Goal: Information Seeking & Learning: Check status

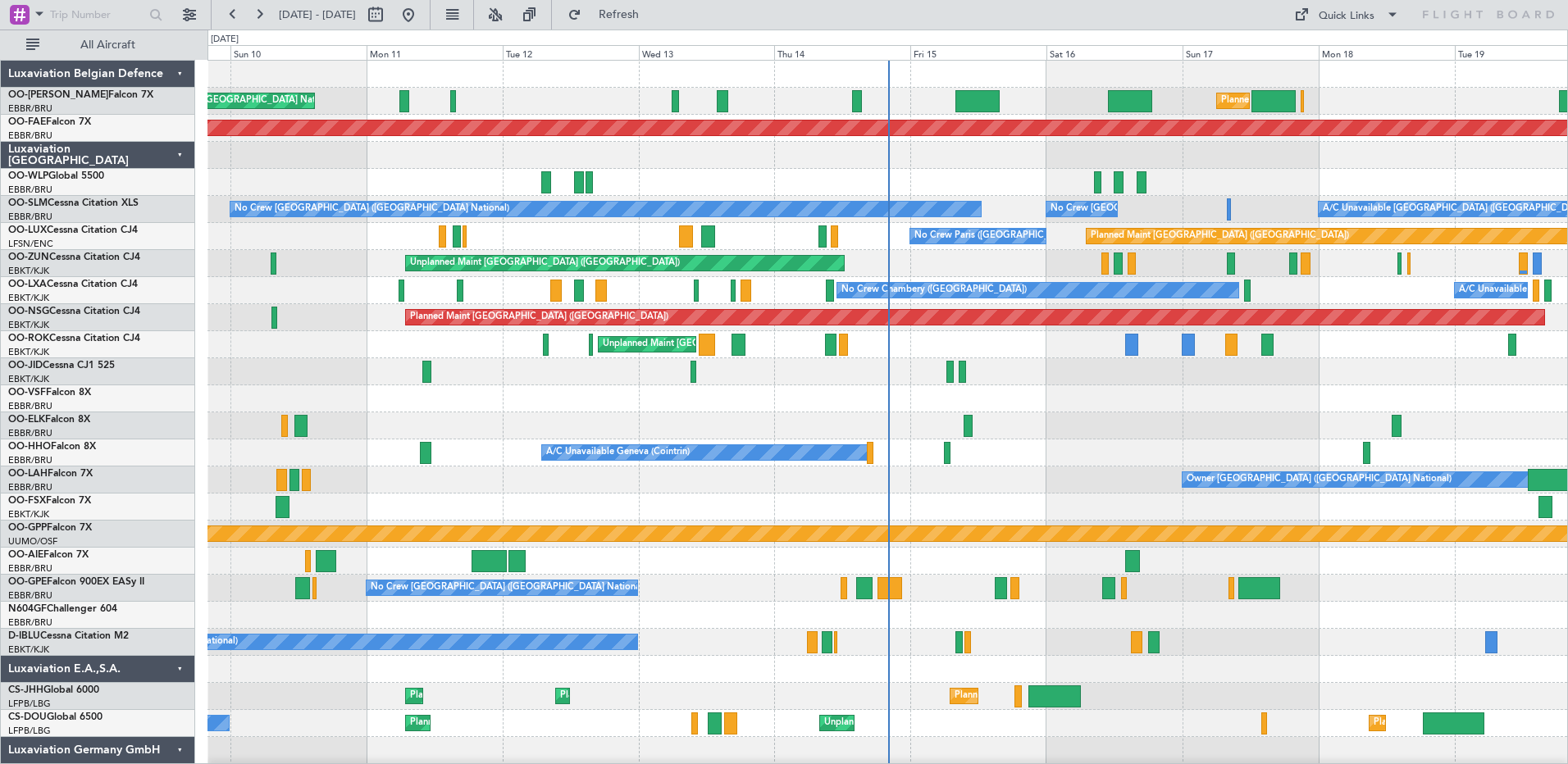
click at [1005, 550] on div "Unplanned Maint [GEOGRAPHIC_DATA] ([GEOGRAPHIC_DATA] National) Planned Maint [G…" at bounding box center [888, 426] width 1360 height 731
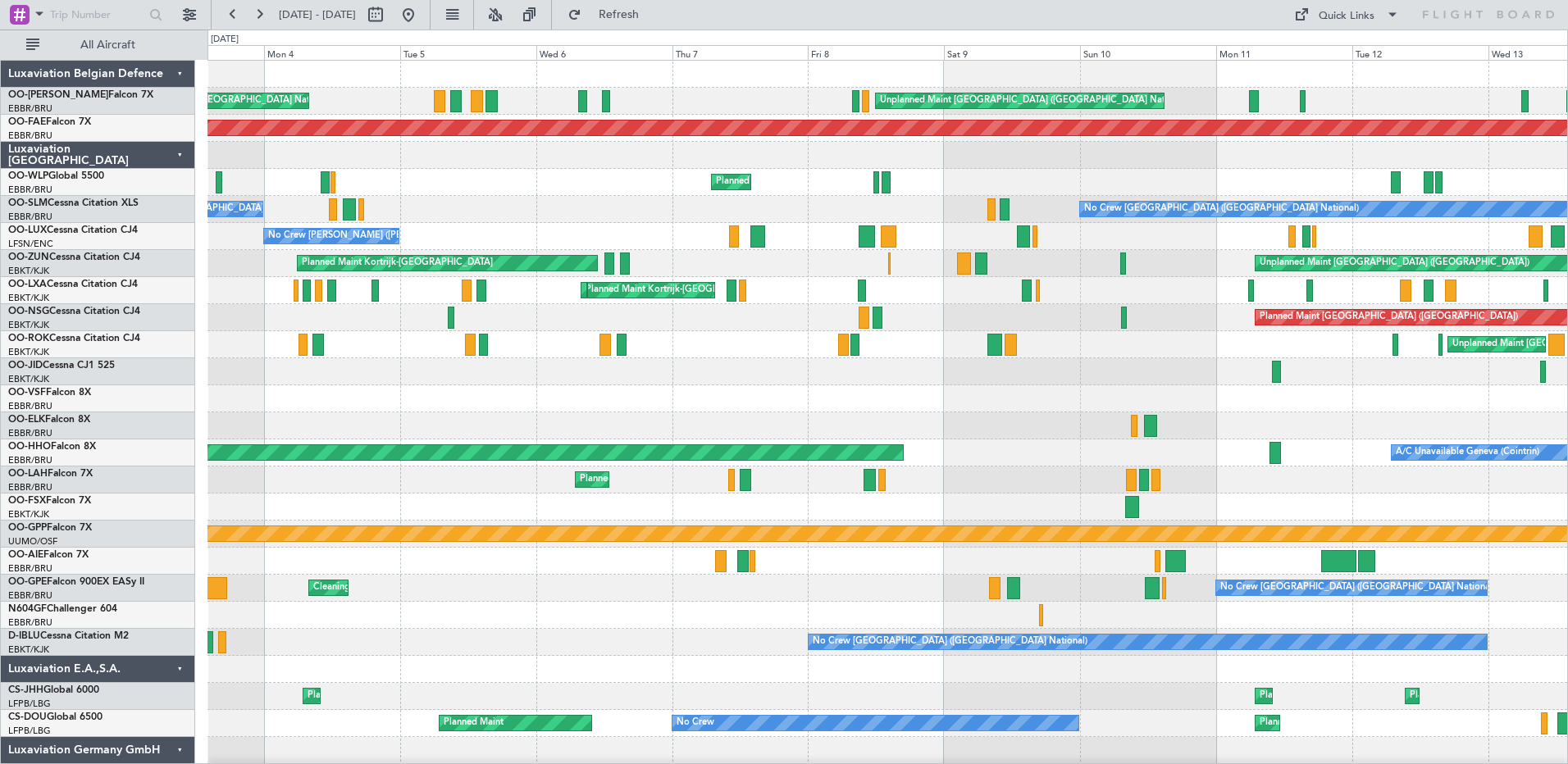
click at [576, 400] on div "Unplanned Maint [GEOGRAPHIC_DATA] ([GEOGRAPHIC_DATA] National) Planned Maint [G…" at bounding box center [888, 426] width 1360 height 731
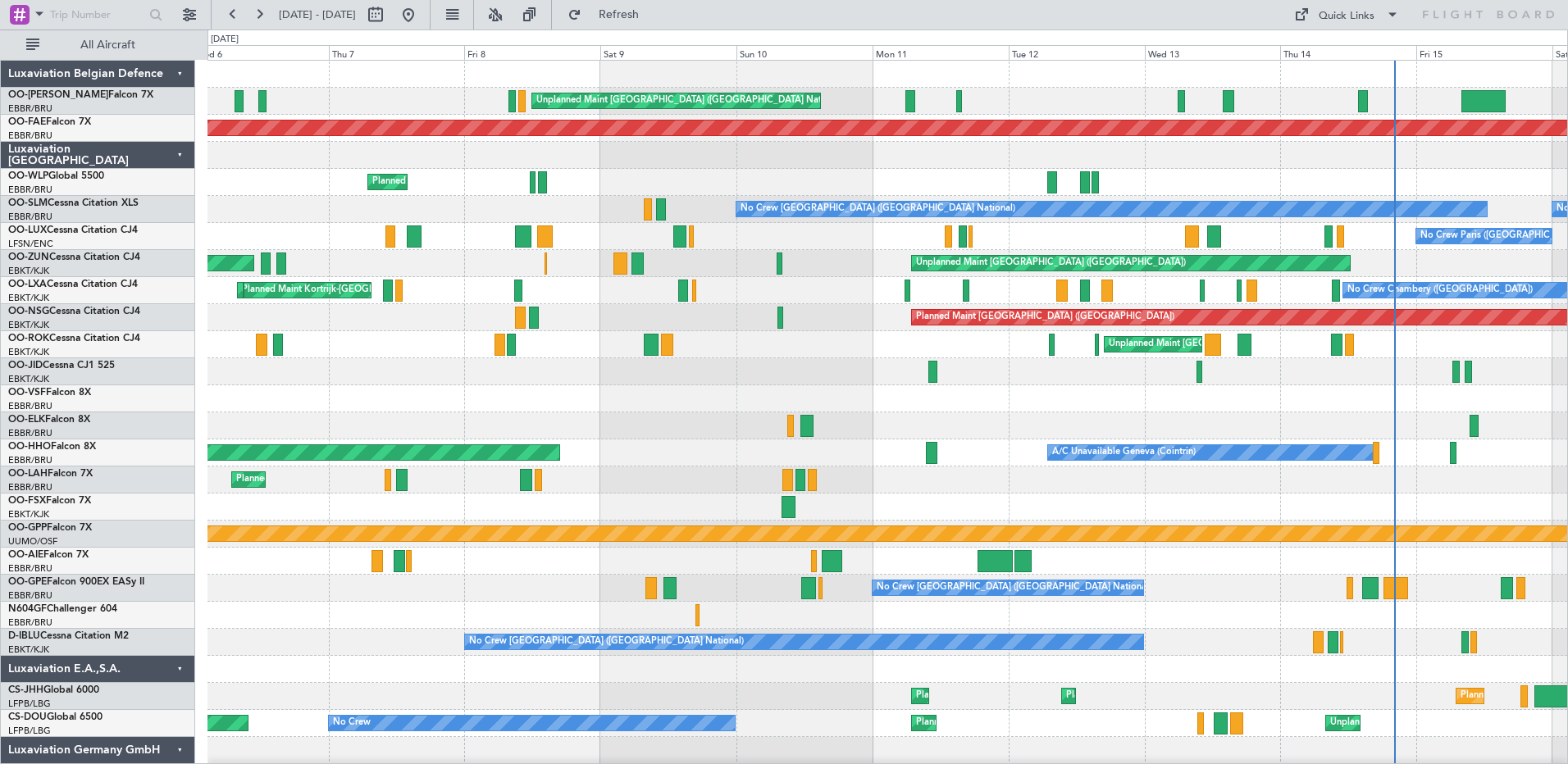
click at [364, 439] on div "Unplanned Maint [GEOGRAPHIC_DATA] ([GEOGRAPHIC_DATA] National) Planned Maint [G…" at bounding box center [888, 426] width 1360 height 731
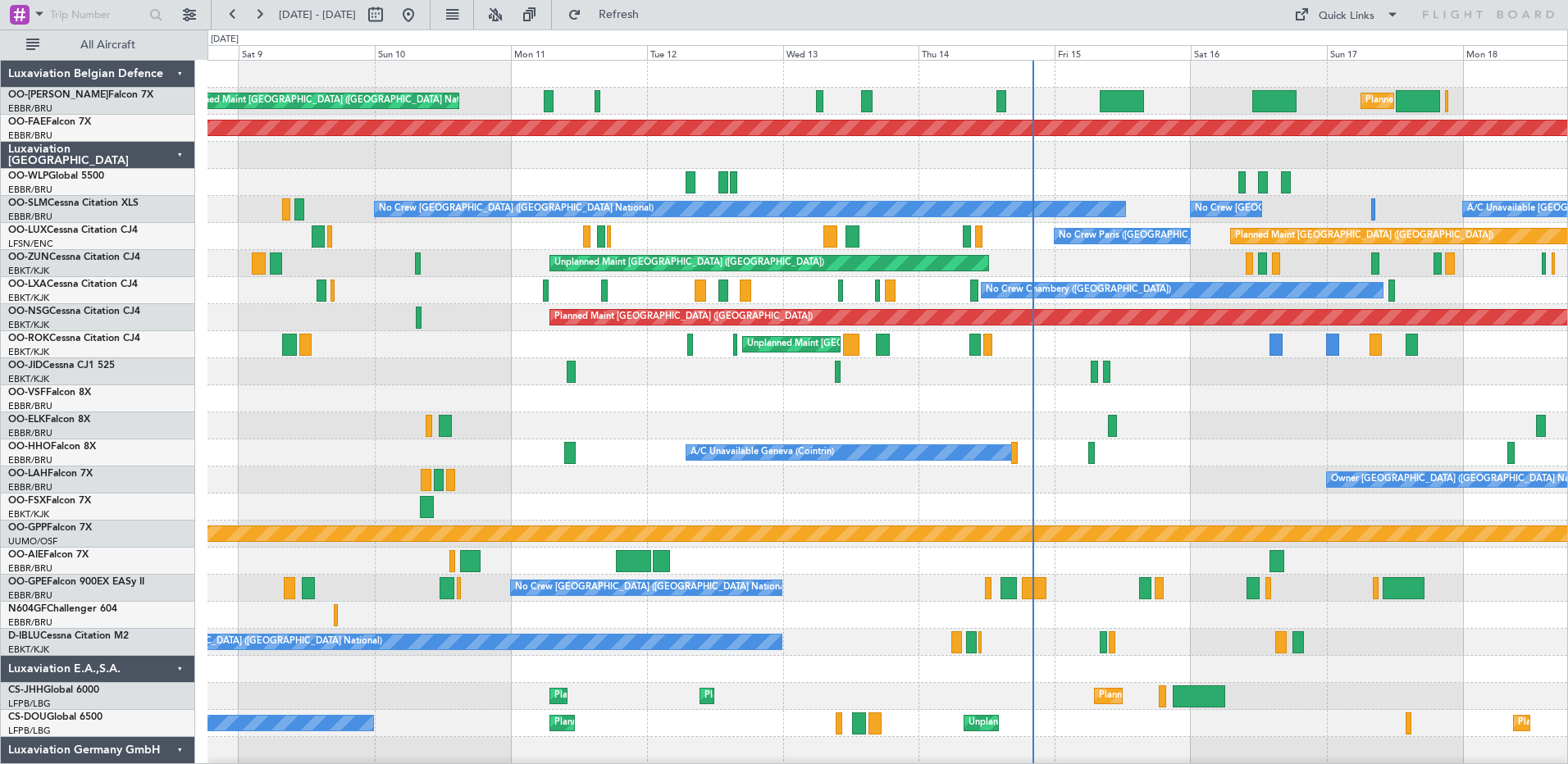
click at [616, 421] on div "Unplanned Maint [GEOGRAPHIC_DATA] ([GEOGRAPHIC_DATA] National) Planned Maint [G…" at bounding box center [888, 426] width 1360 height 731
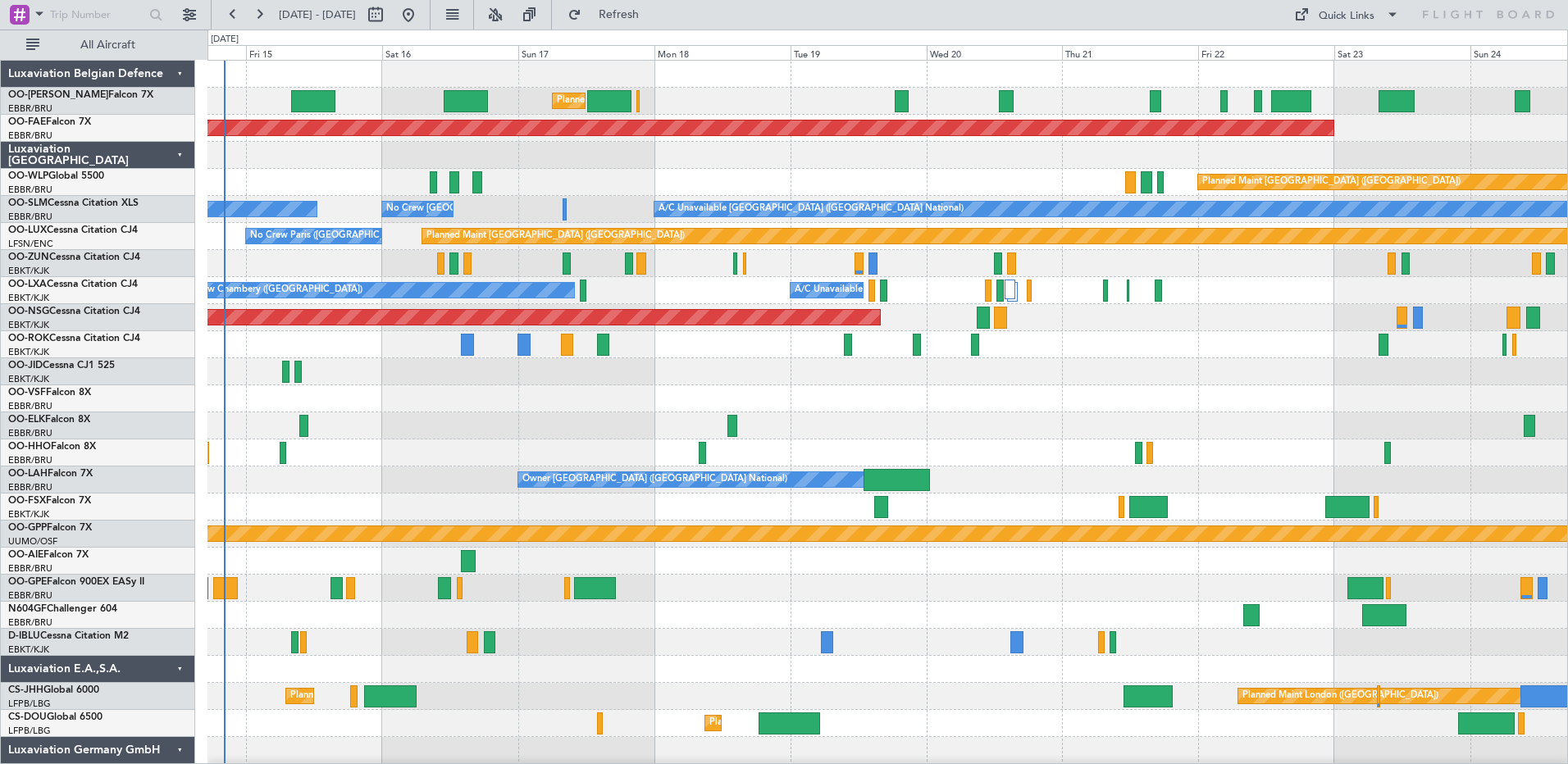
click at [1058, 189] on div "Planned Maint [GEOGRAPHIC_DATA] ([GEOGRAPHIC_DATA])" at bounding box center [888, 183] width 1360 height 27
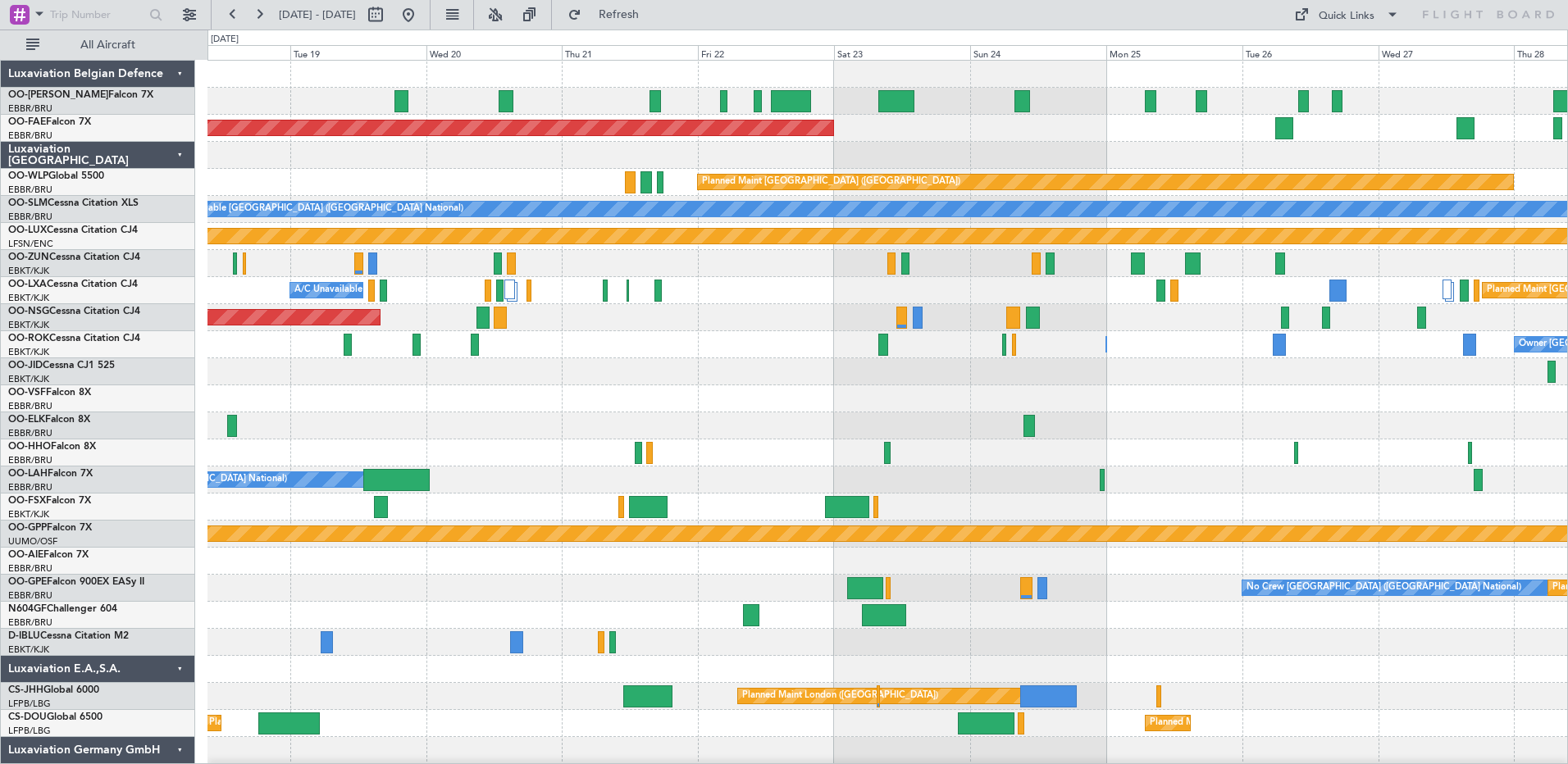
click at [525, 358] on div at bounding box center [888, 372] width 1360 height 27
click at [892, 435] on div "Planned Maint [GEOGRAPHIC_DATA] ([GEOGRAPHIC_DATA] National) Planned Maint [GEO…" at bounding box center [888, 426] width 1360 height 731
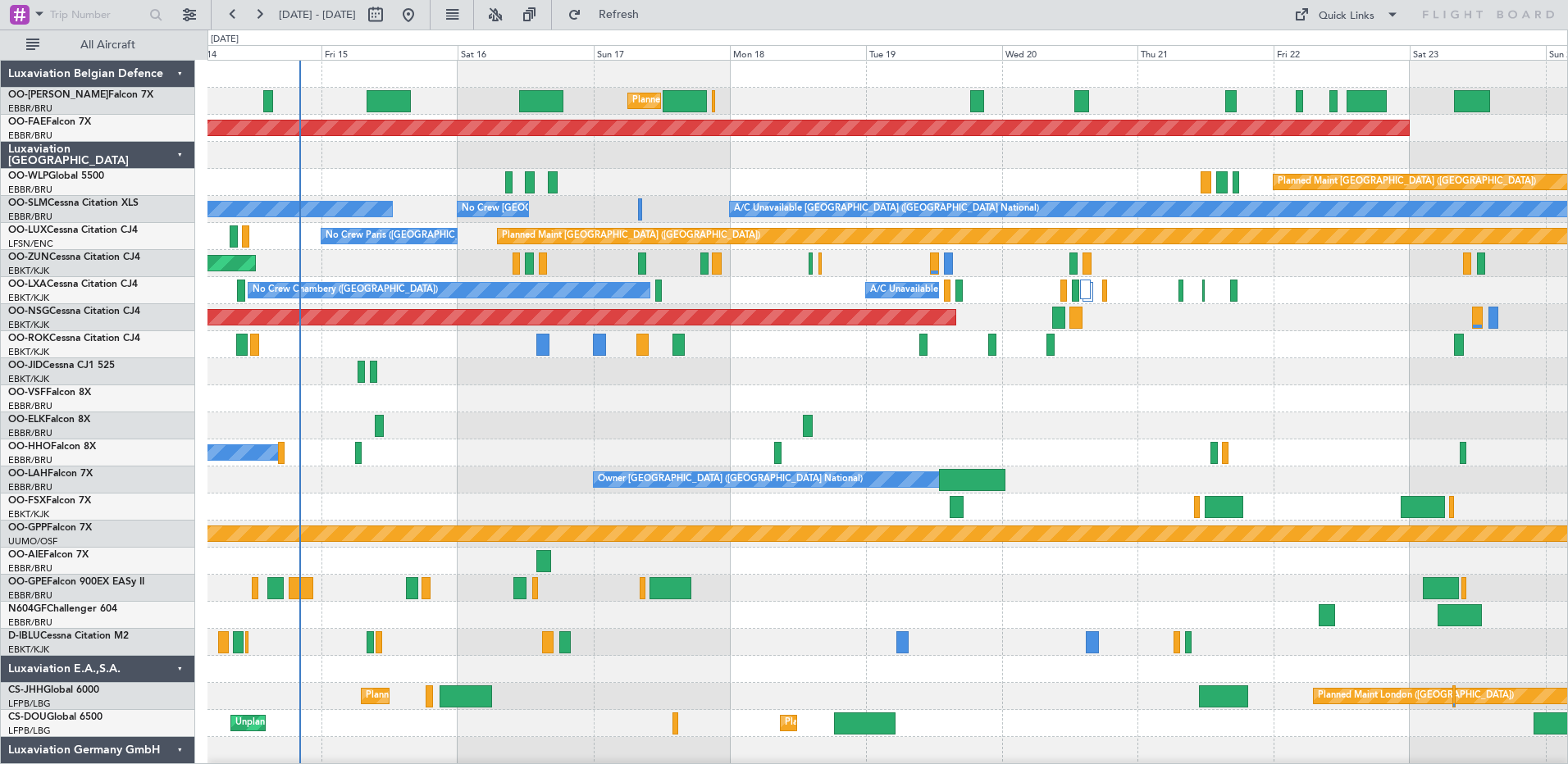
click at [1227, 215] on div "Planned Maint [GEOGRAPHIC_DATA] ([GEOGRAPHIC_DATA] National) Planned Maint [GEO…" at bounding box center [888, 426] width 1360 height 731
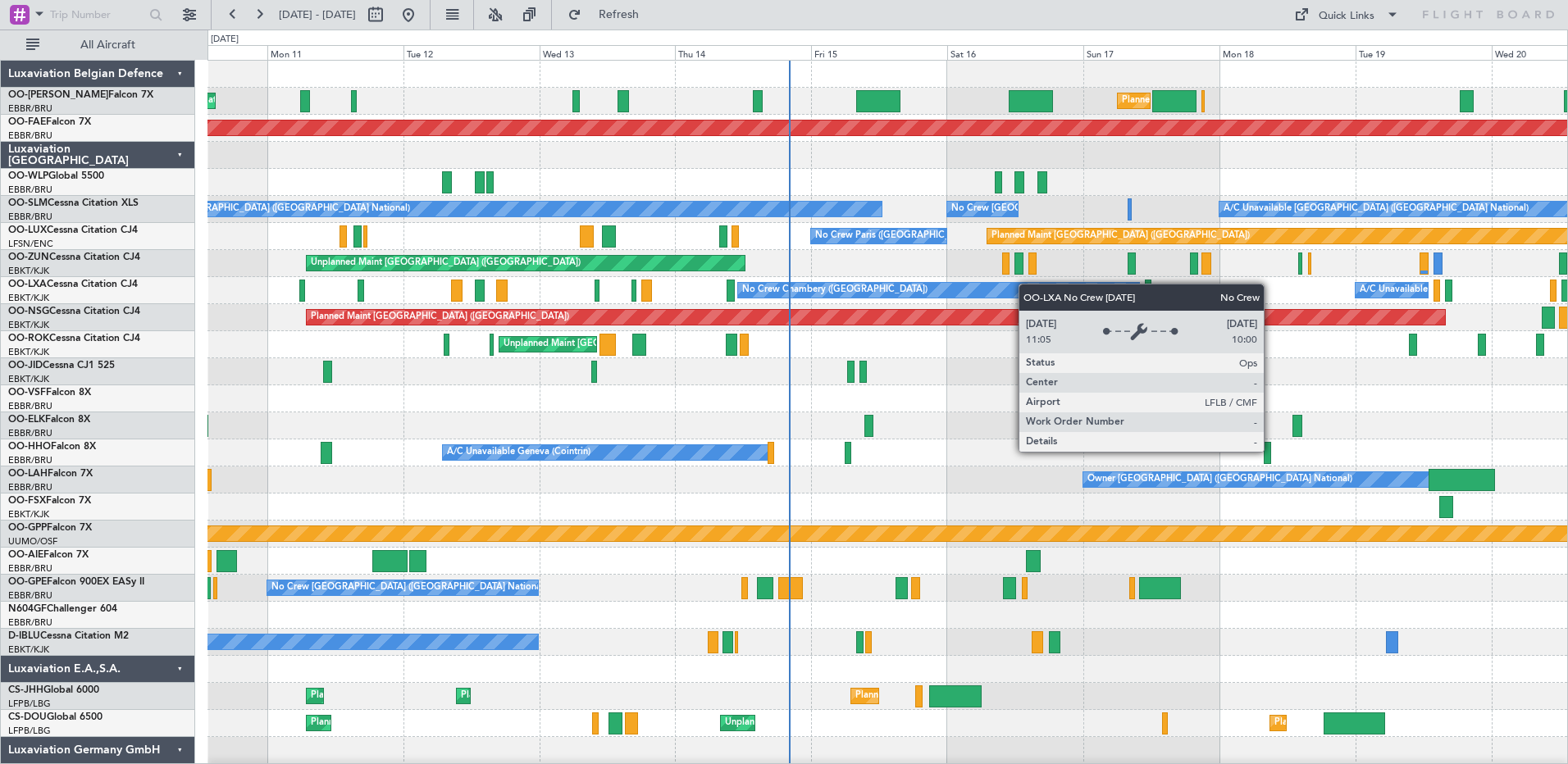
click at [1088, 349] on div "Planned Maint [GEOGRAPHIC_DATA] ([GEOGRAPHIC_DATA] National) Unplanned Maint [G…" at bounding box center [888, 426] width 1360 height 731
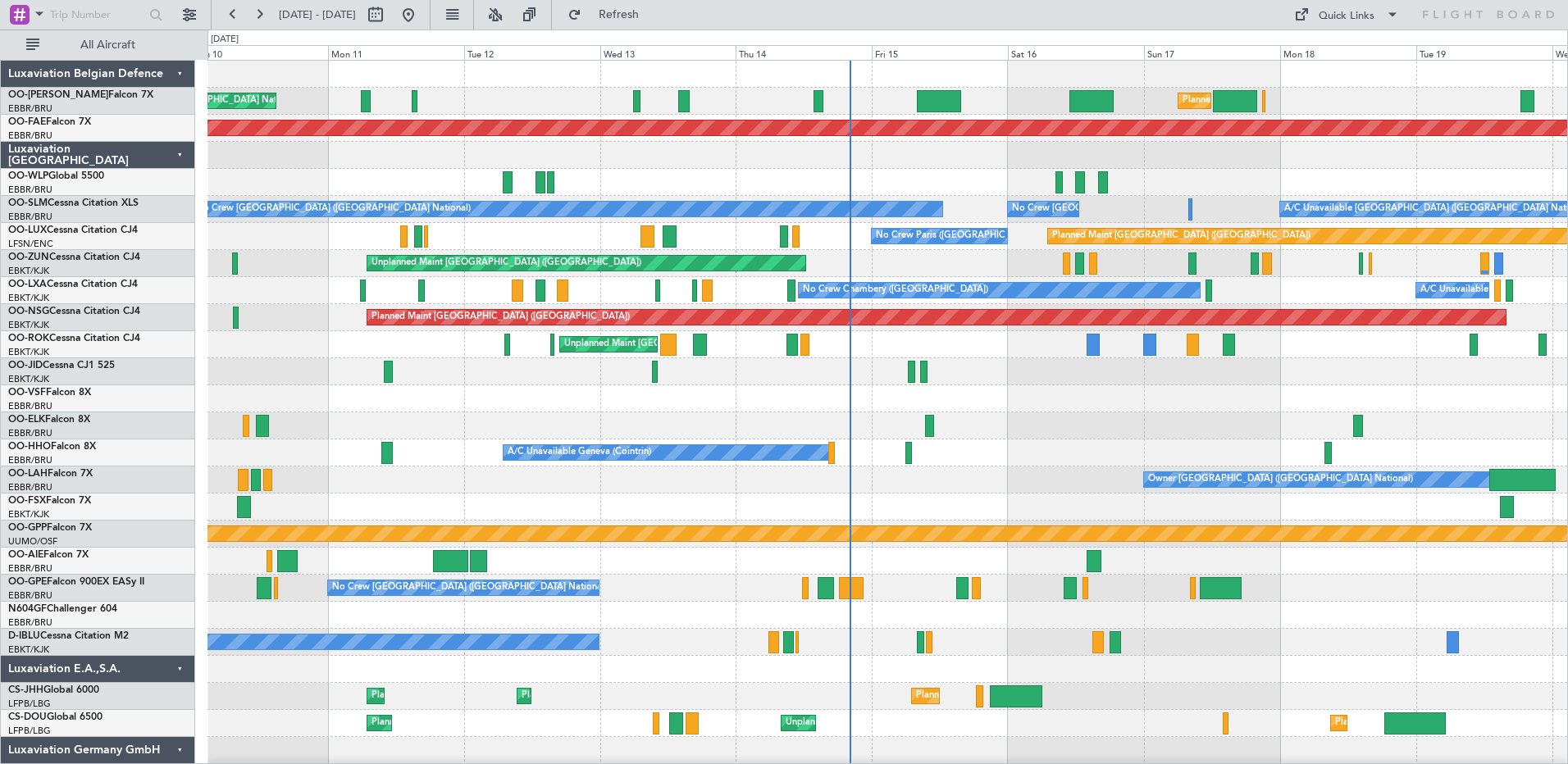
click at [527, 384] on div at bounding box center [888, 372] width 1360 height 27
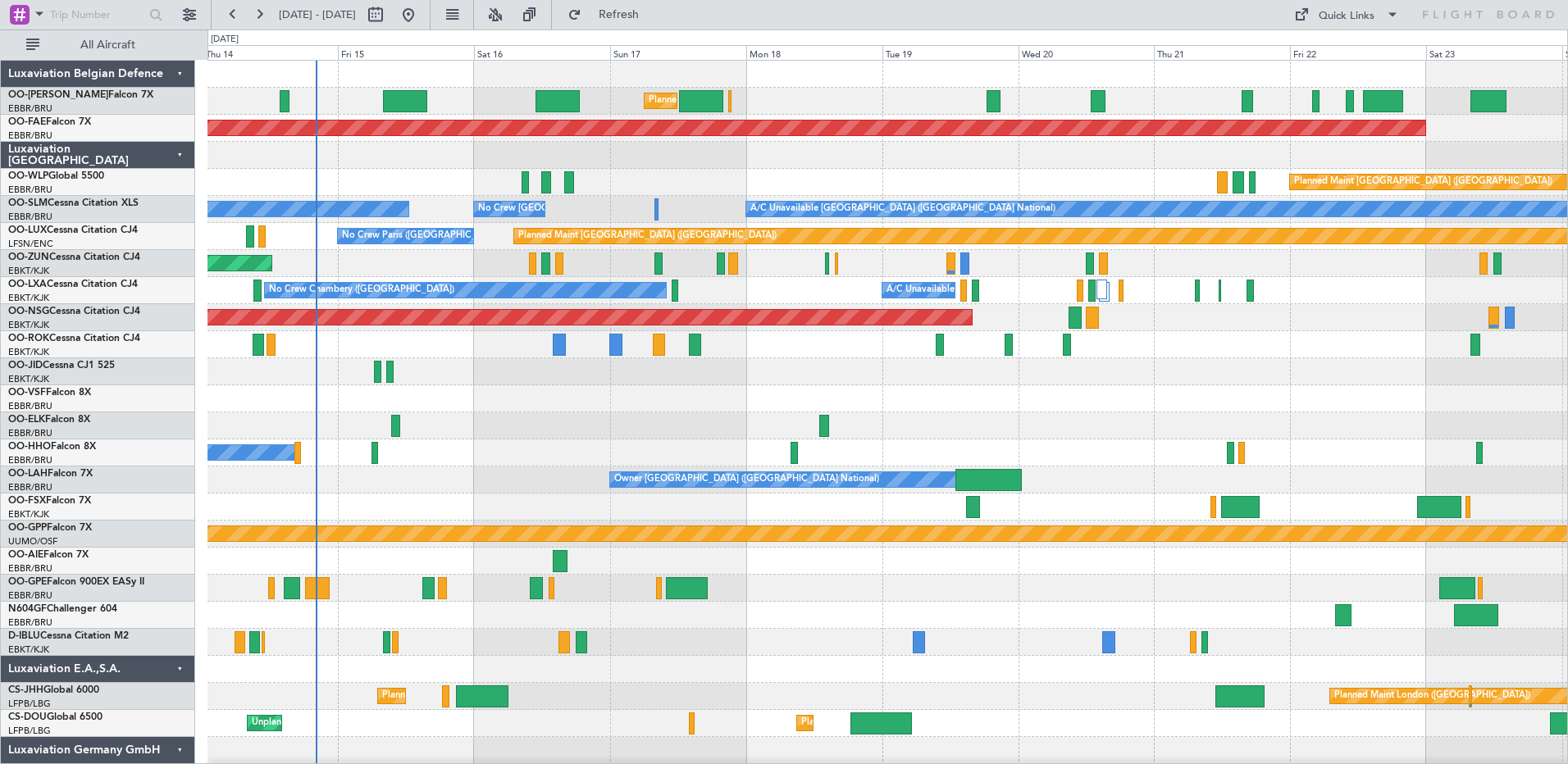
click at [1045, 516] on div "Planned Maint [GEOGRAPHIC_DATA] ([GEOGRAPHIC_DATA] National) Planned Maint [GEO…" at bounding box center [888, 426] width 1360 height 731
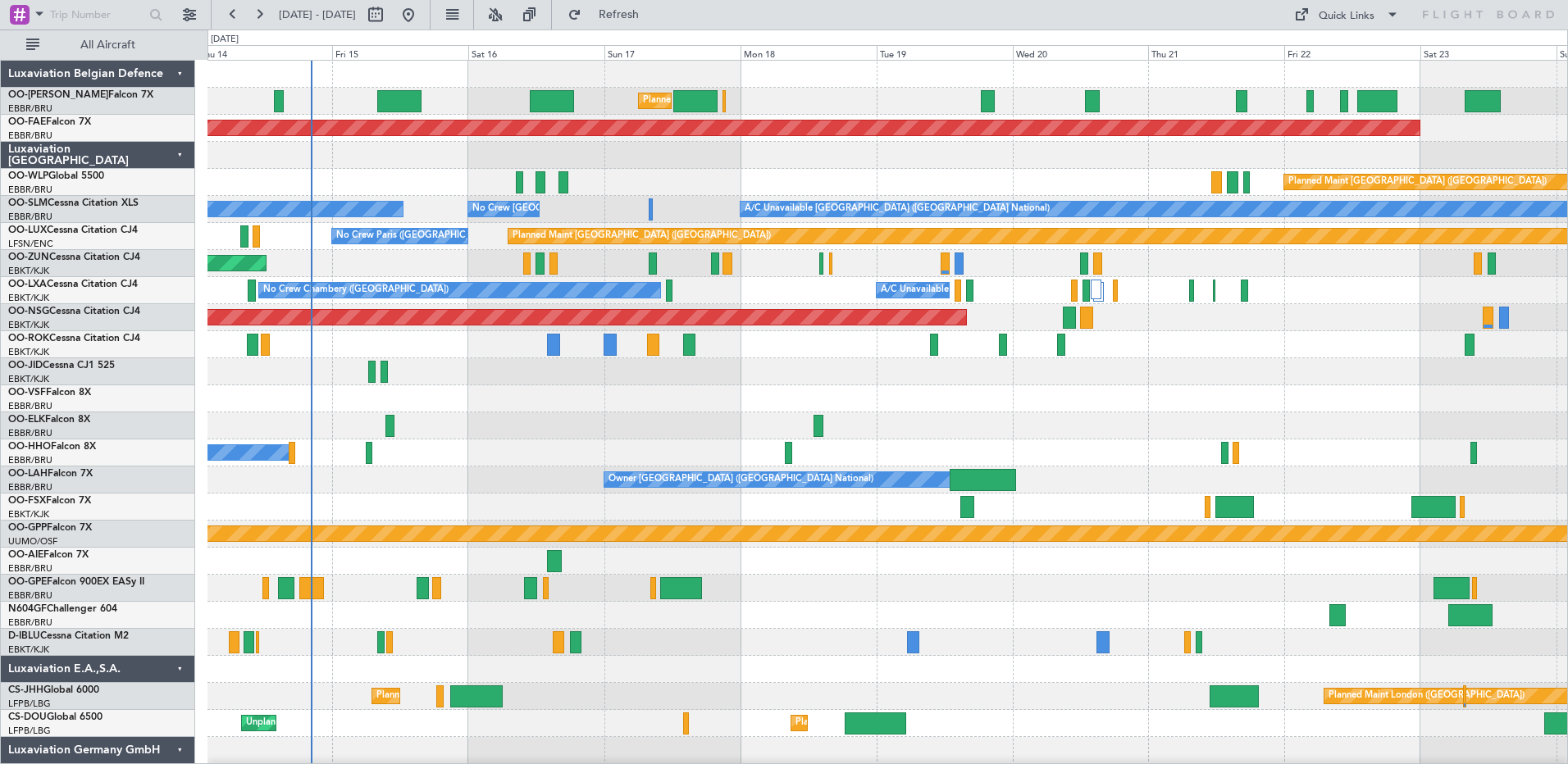
click at [688, 571] on div "Planned Maint [GEOGRAPHIC_DATA] ([GEOGRAPHIC_DATA] National) Planned Maint [GEO…" at bounding box center [888, 426] width 1360 height 731
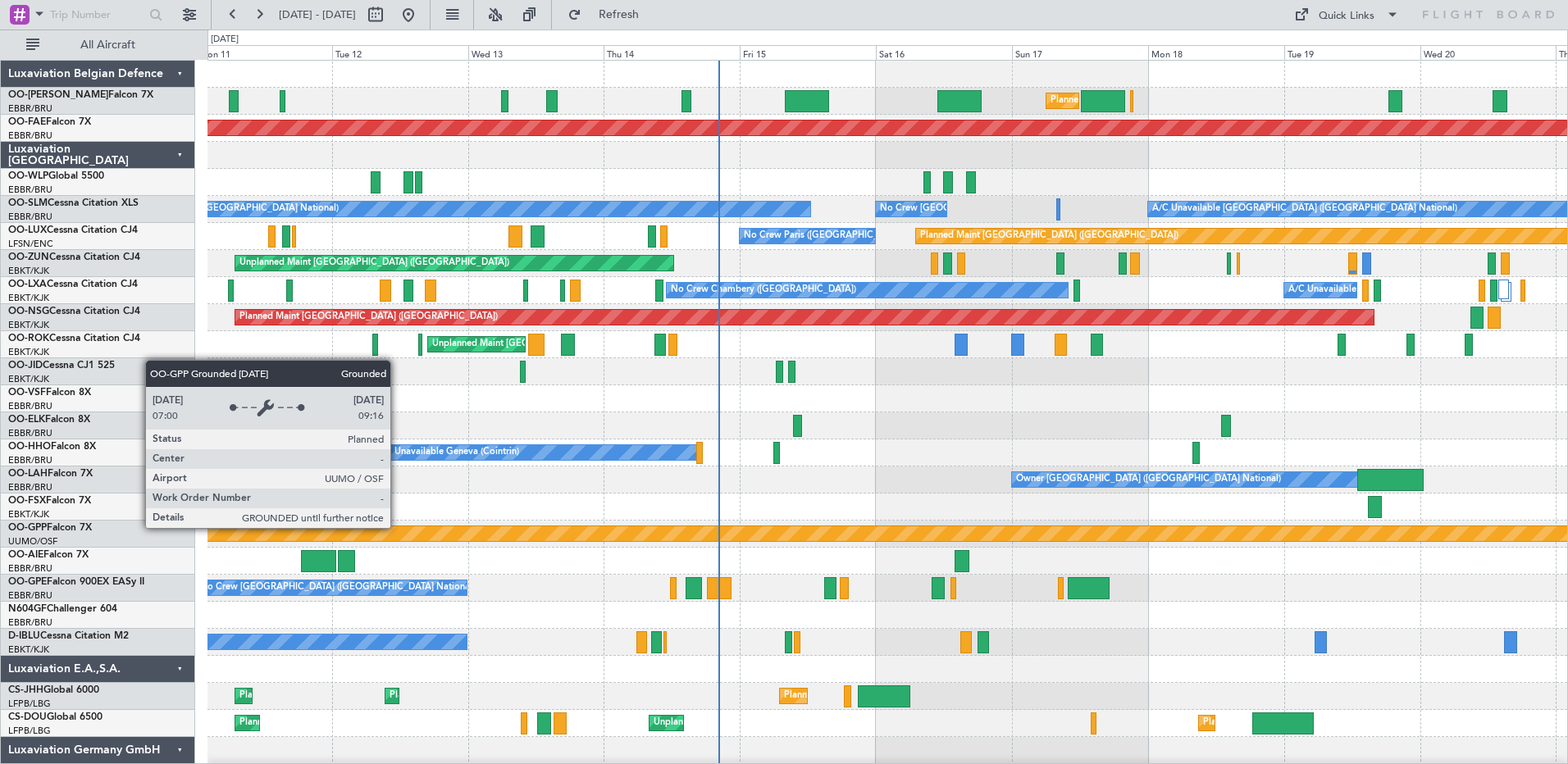
click at [398, 527] on div "Grounded [PERSON_NAME]" at bounding box center [888, 533] width 4079 height 14
click at [680, 575] on div "Planned Maint [GEOGRAPHIC_DATA] ([GEOGRAPHIC_DATA] National) Unplanned Maint [G…" at bounding box center [888, 426] width 1360 height 731
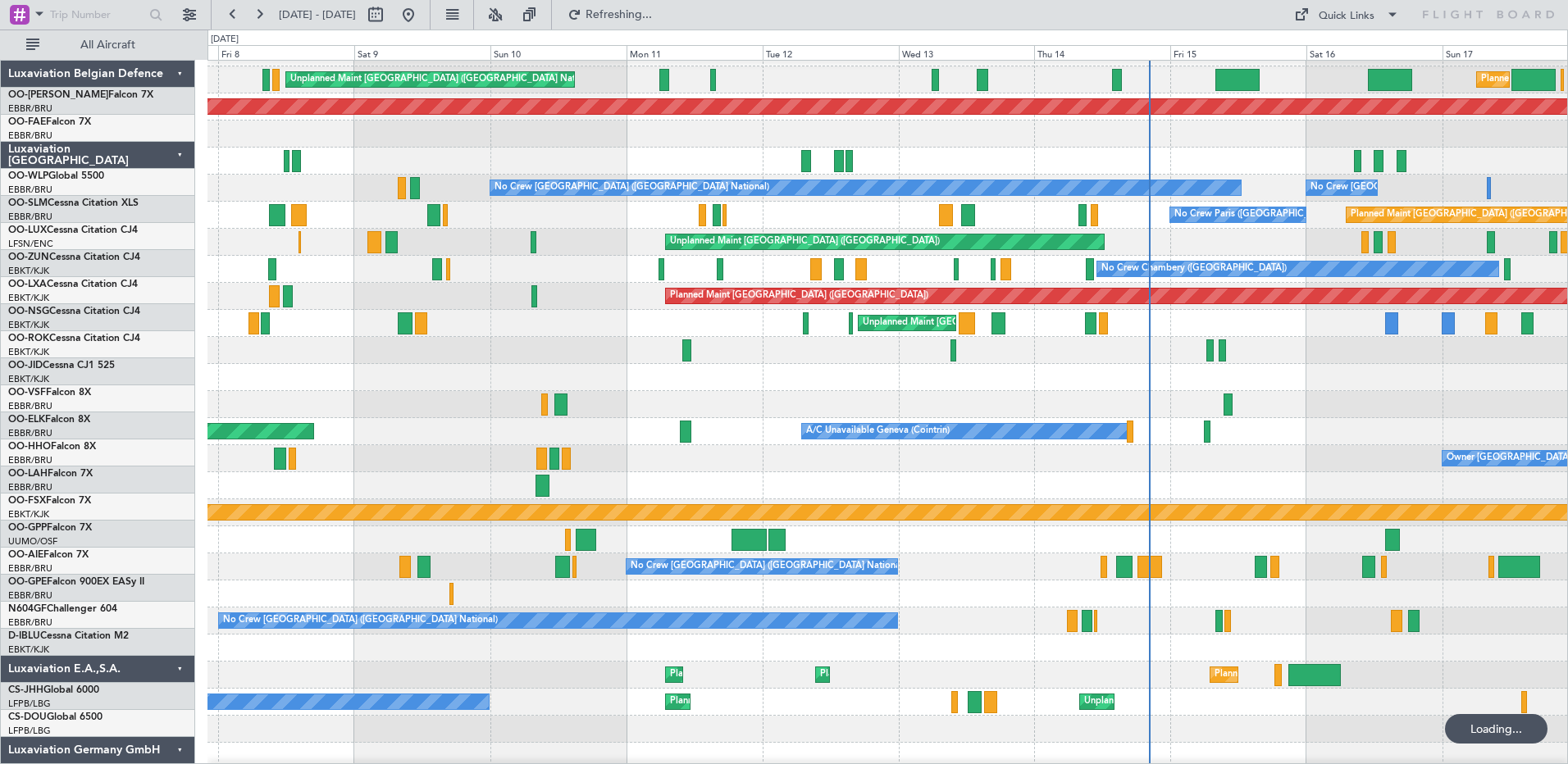
click at [1102, 344] on div at bounding box center [888, 351] width 1360 height 27
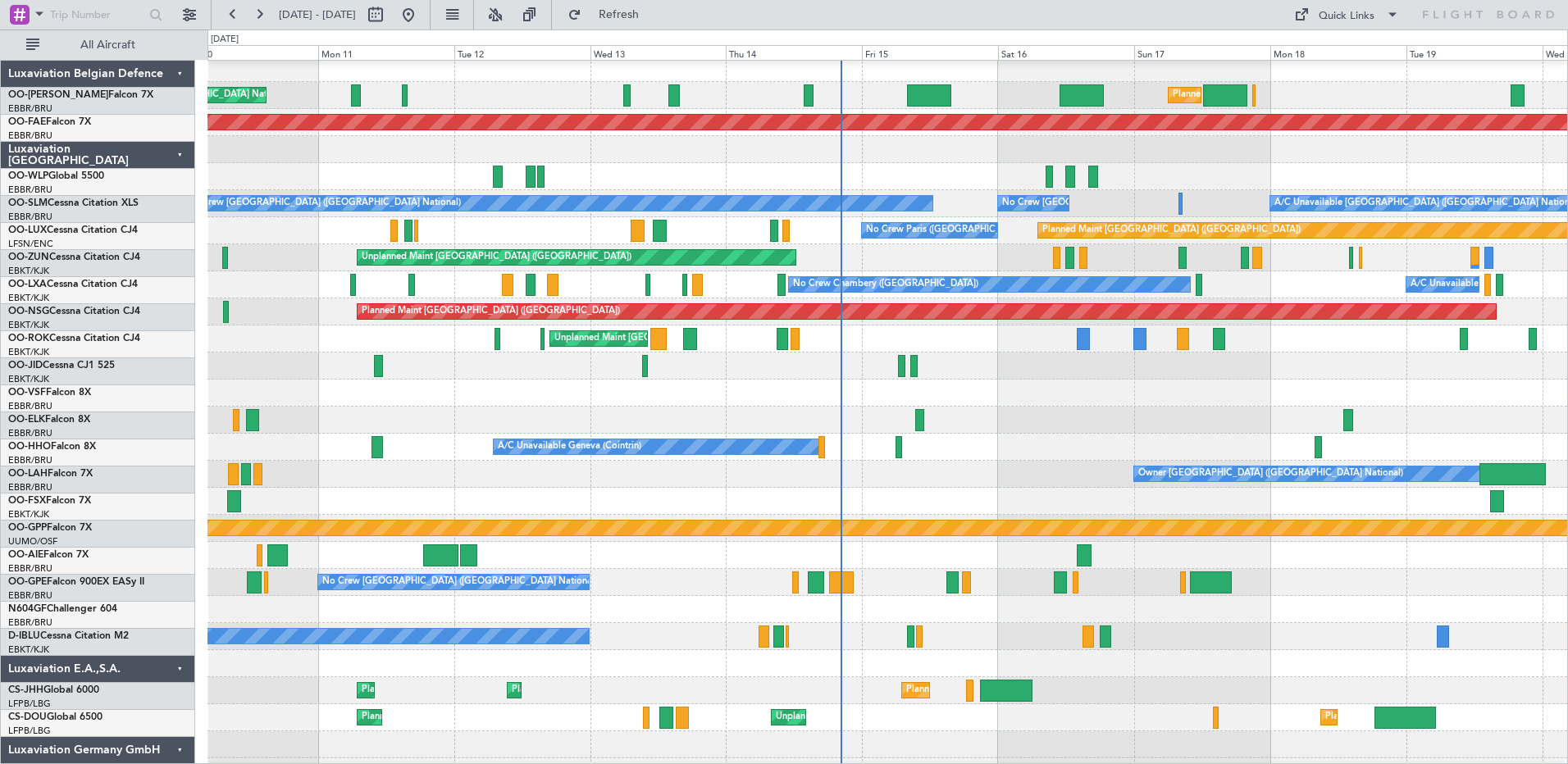
scroll to position [6, 0]
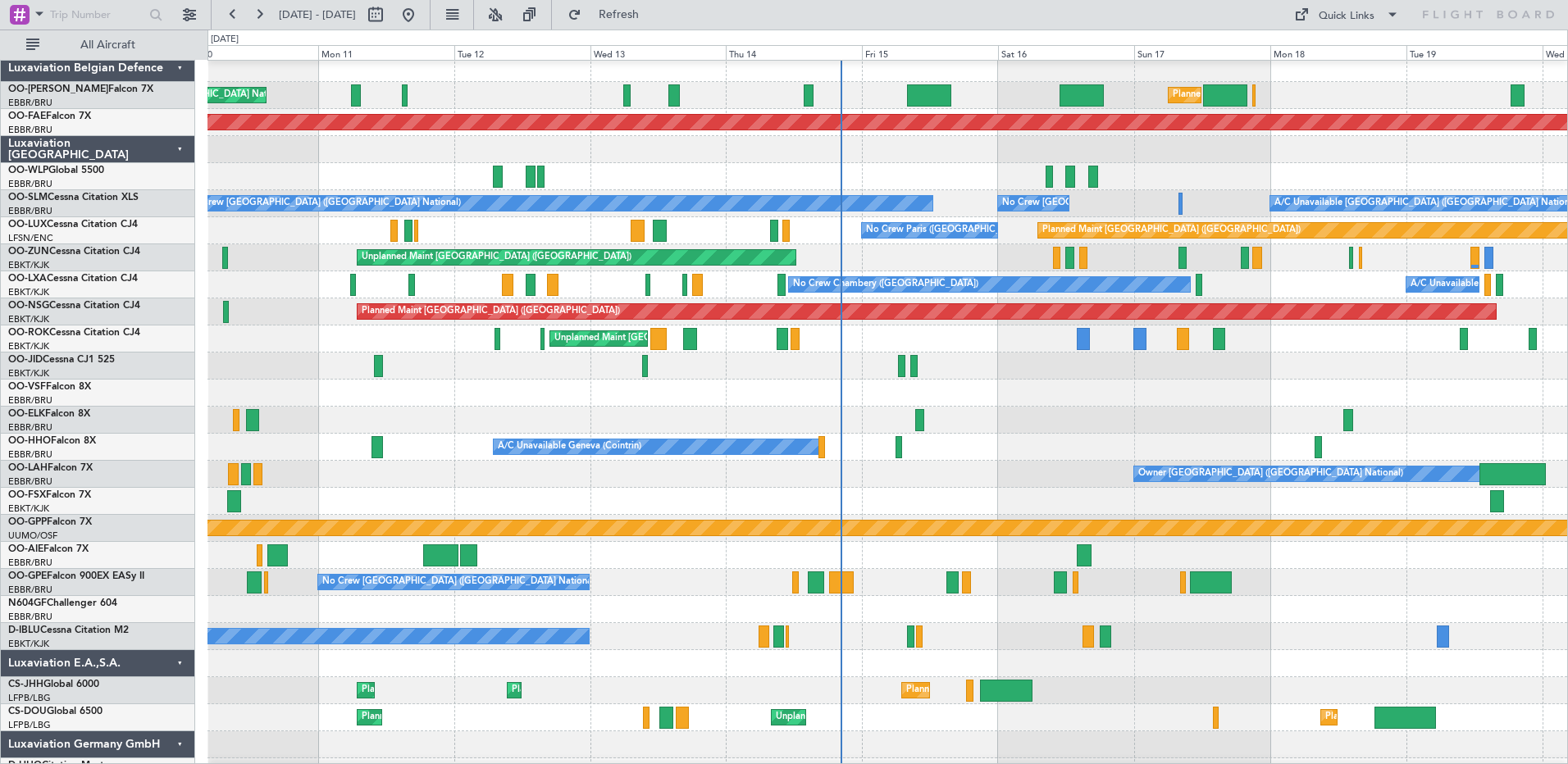
click at [684, 163] on div "Planned Maint [GEOGRAPHIC_DATA] ([GEOGRAPHIC_DATA])" at bounding box center [888, 177] width 1360 height 27
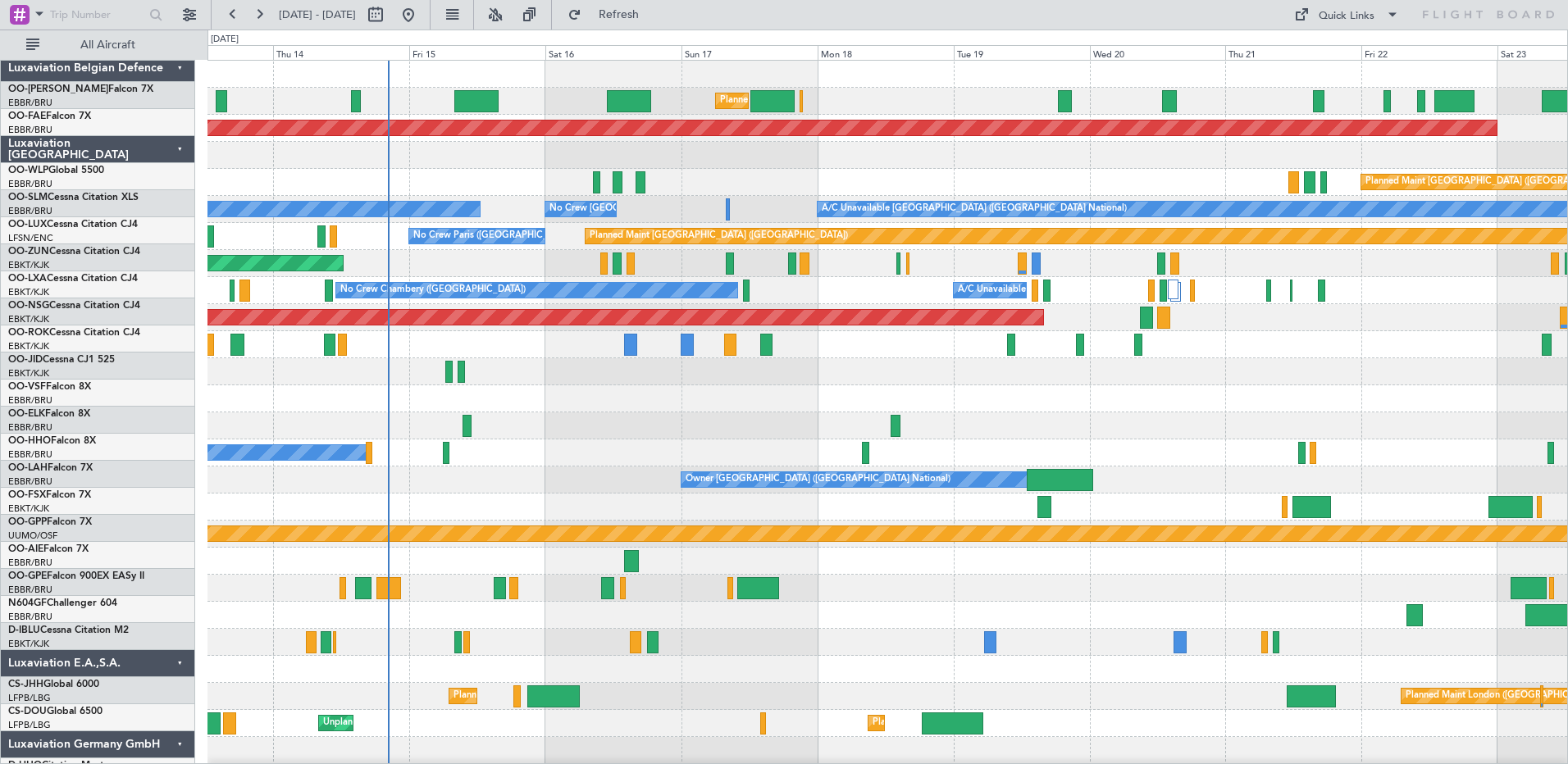
scroll to position [0, 0]
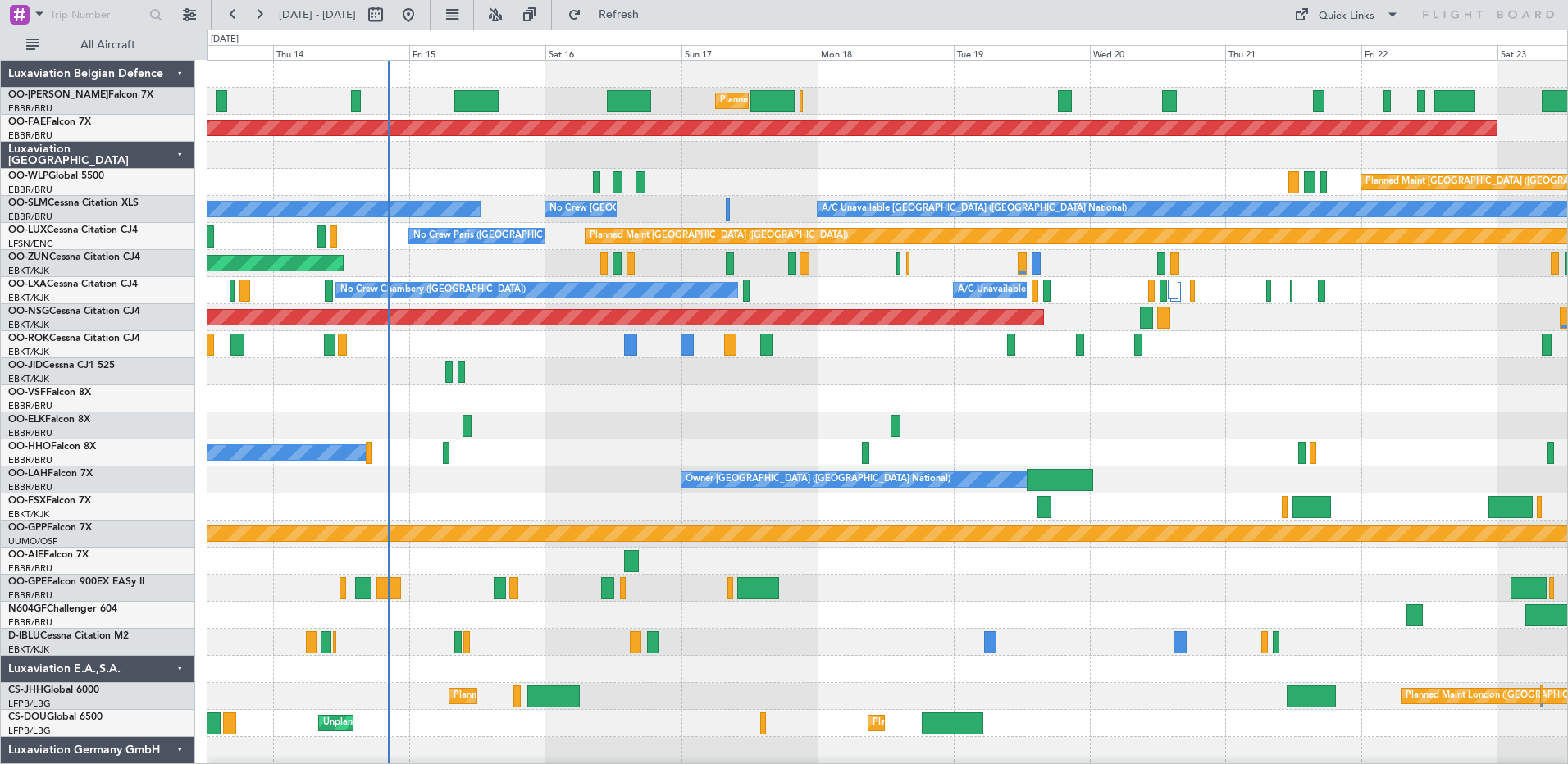
click at [648, 298] on div "No Crew Chambery ([GEOGRAPHIC_DATA]) A/C Unavailable" at bounding box center [888, 291] width 1360 height 27
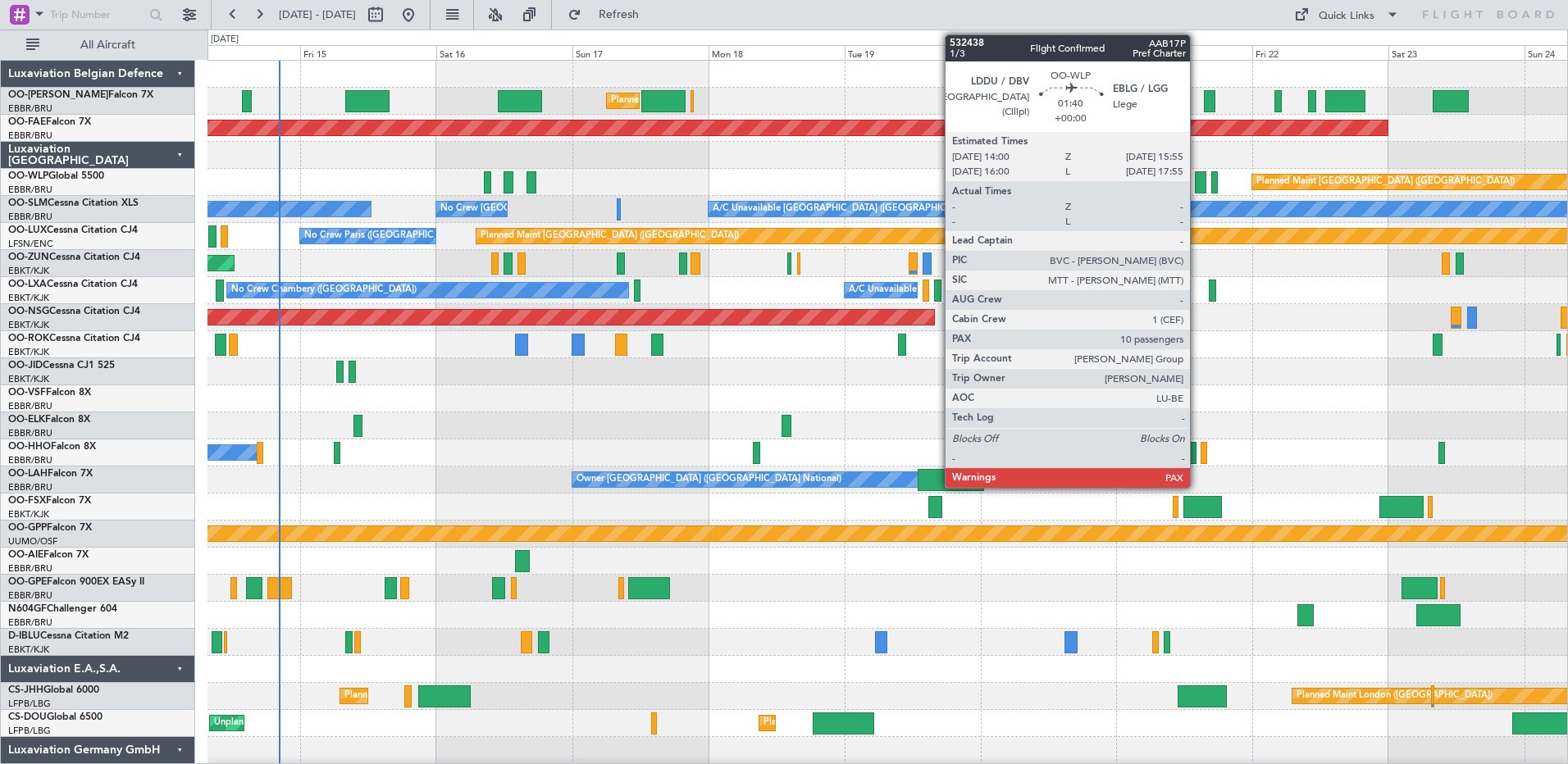
click at [1198, 177] on div at bounding box center [1201, 183] width 12 height 22
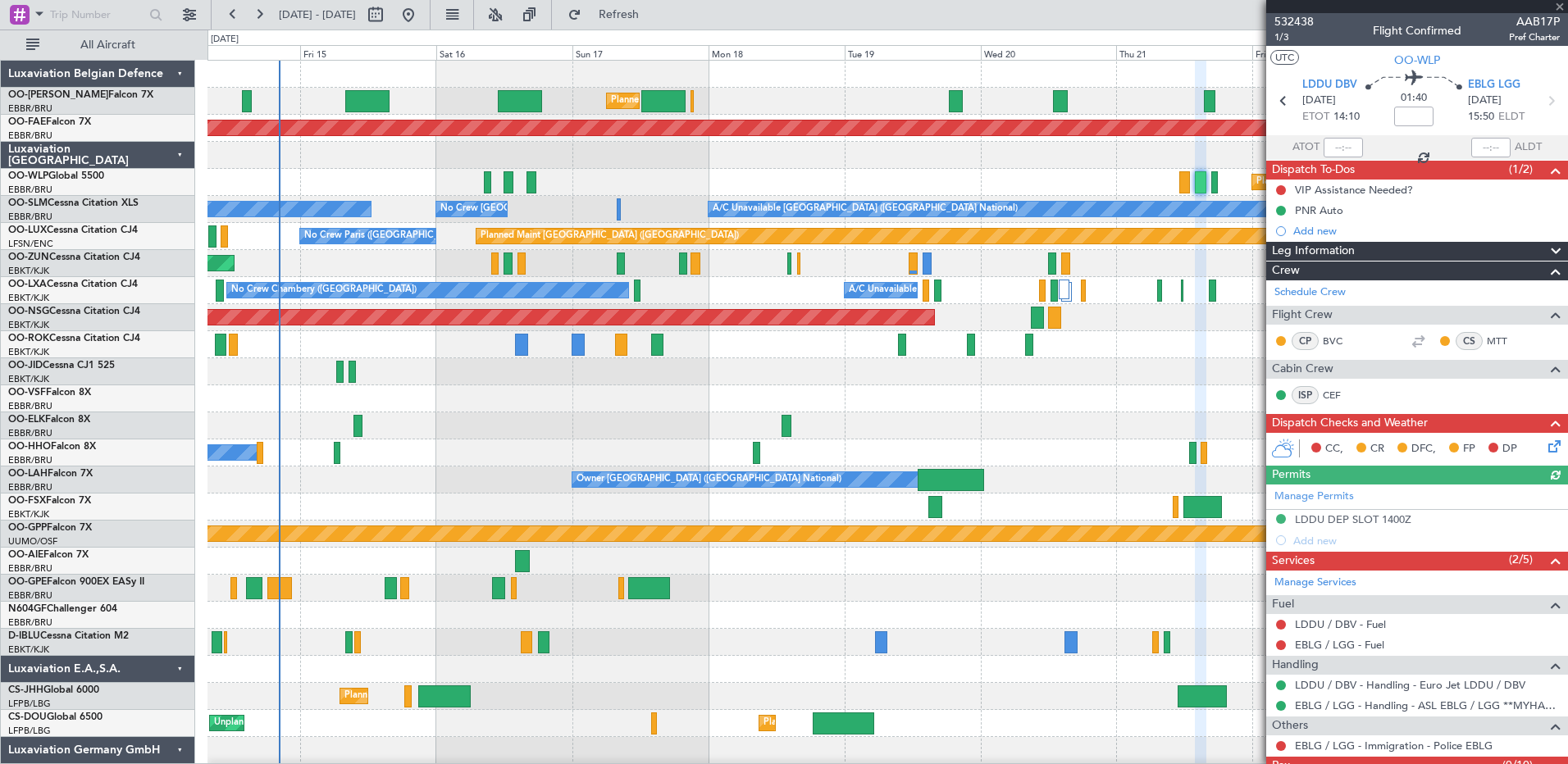
scroll to position [59, 0]
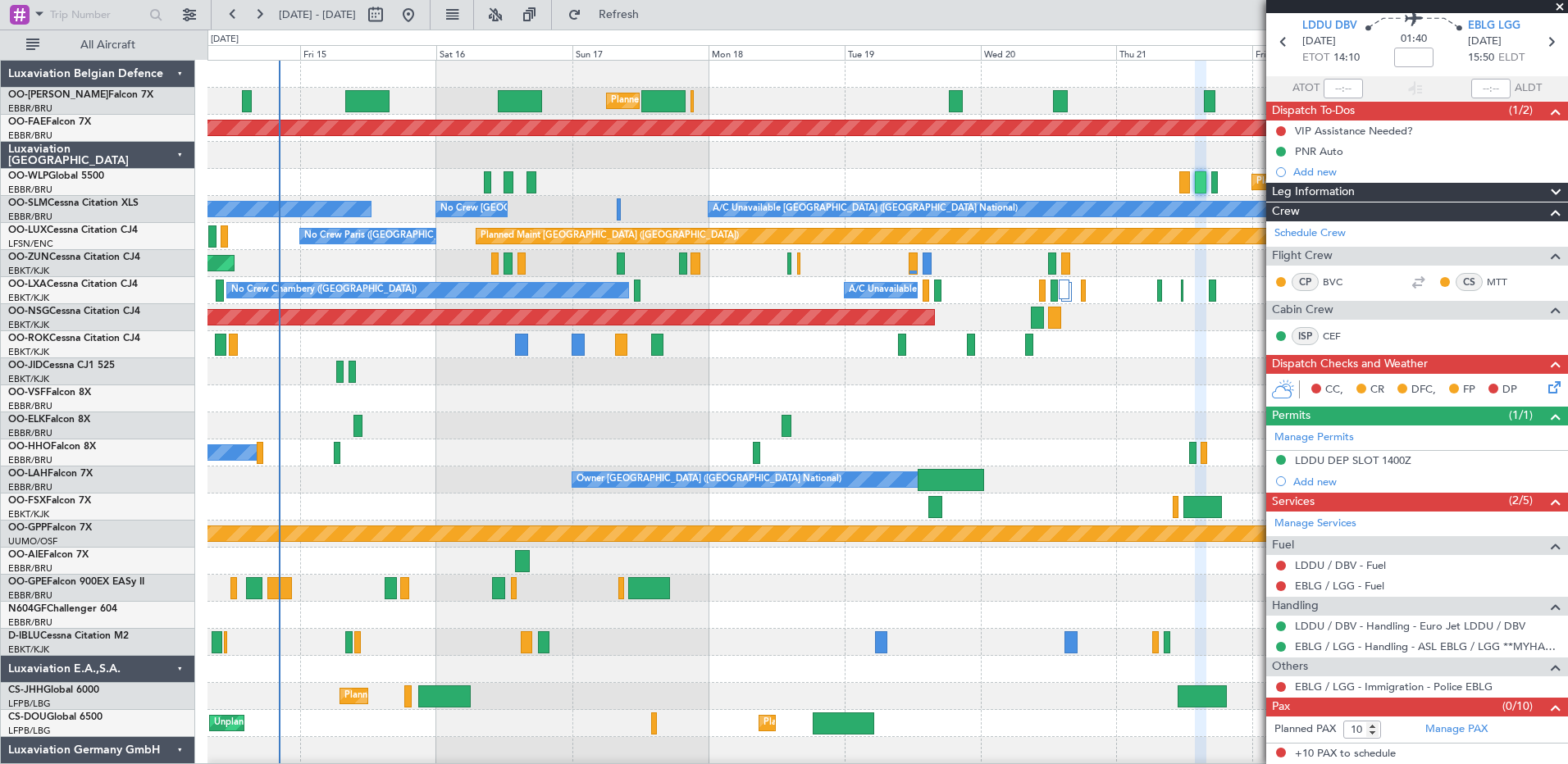
click at [1560, 9] on span at bounding box center [1560, 7] width 16 height 14
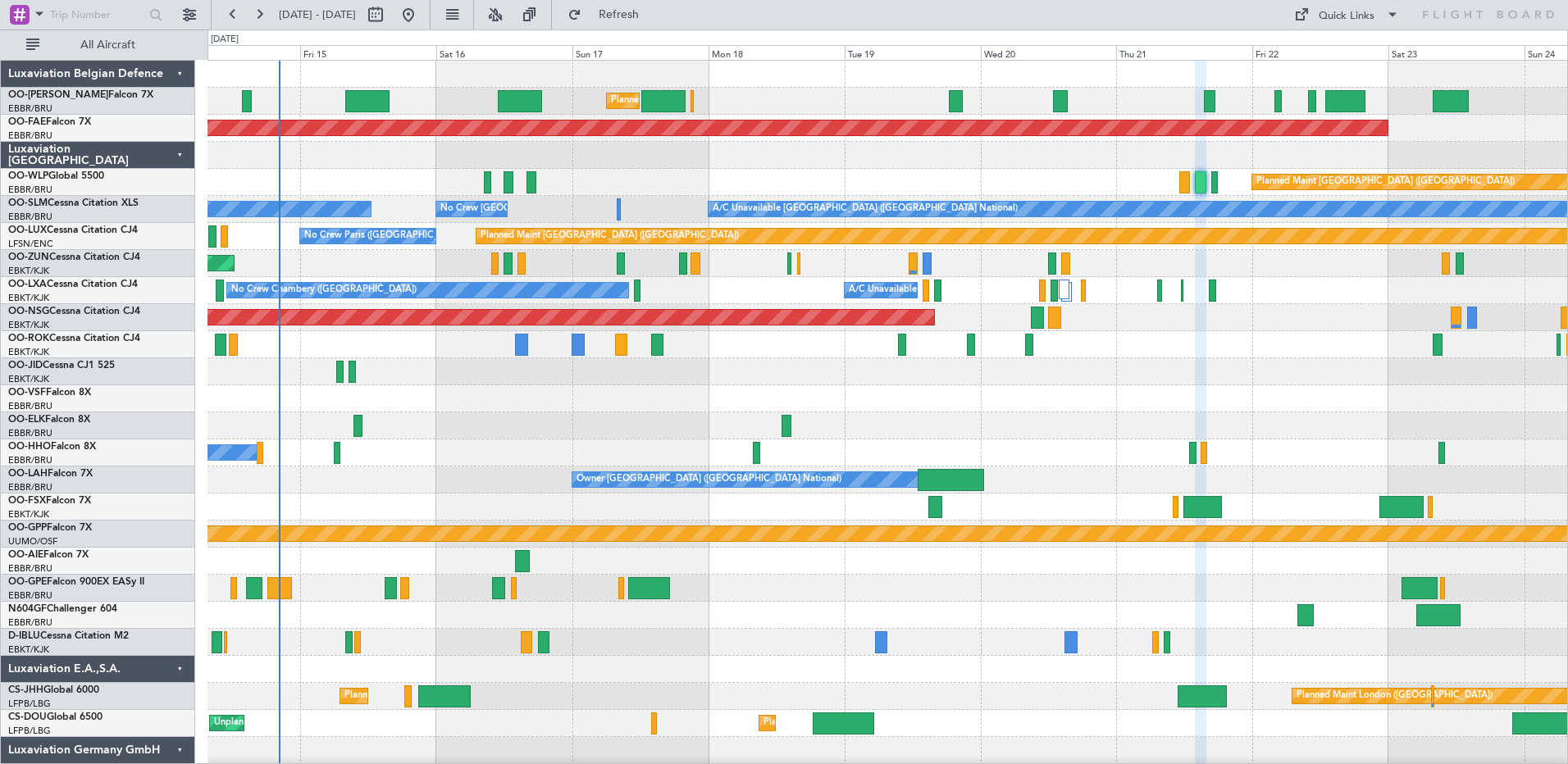
type input "0"
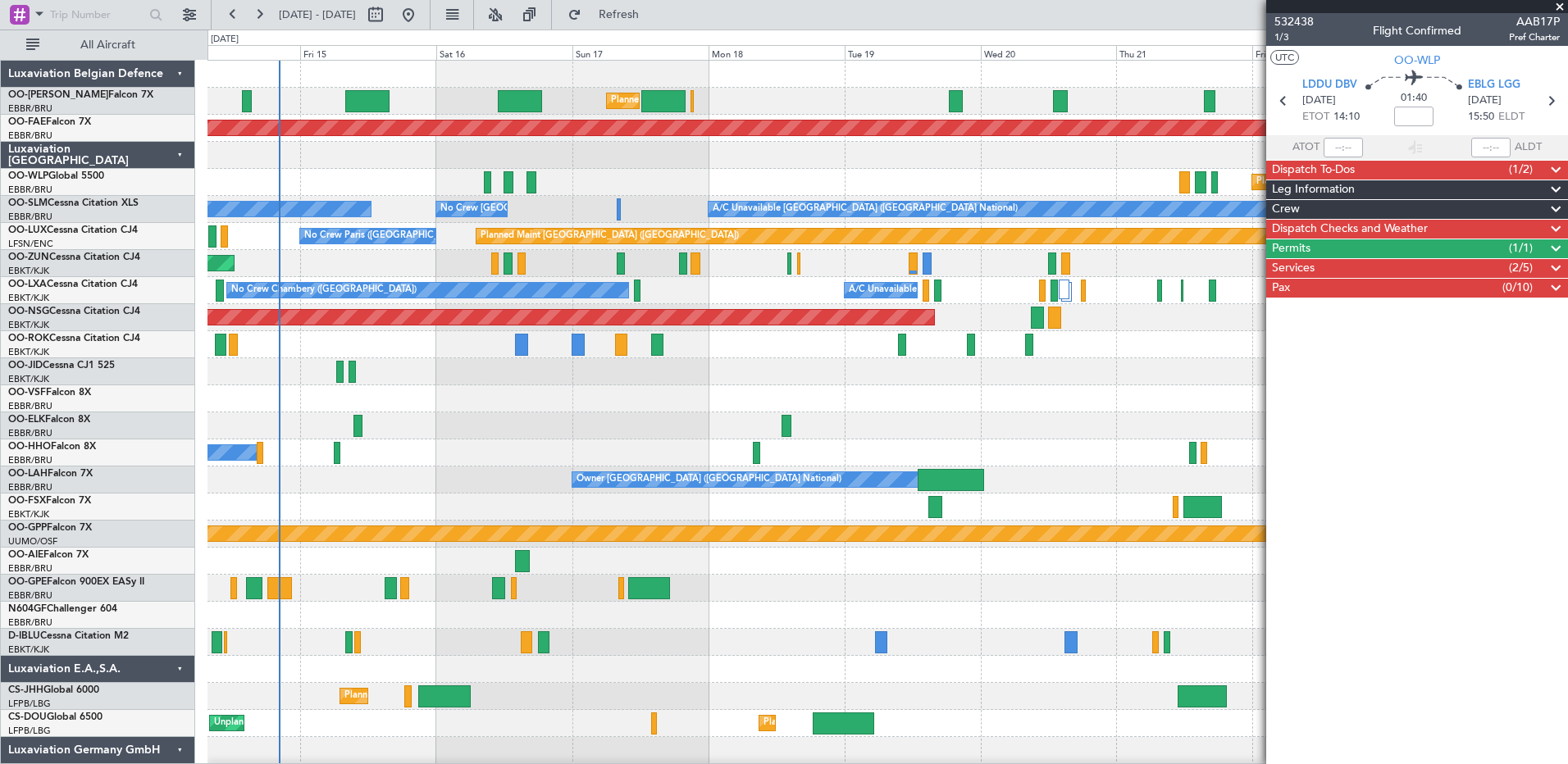
scroll to position [0, 0]
